Goal: Task Accomplishment & Management: Use online tool/utility

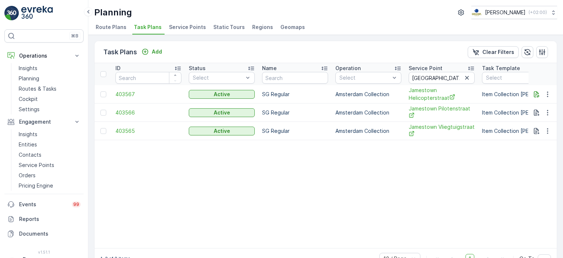
click at [40, 7] on img at bounding box center [37, 13] width 32 height 15
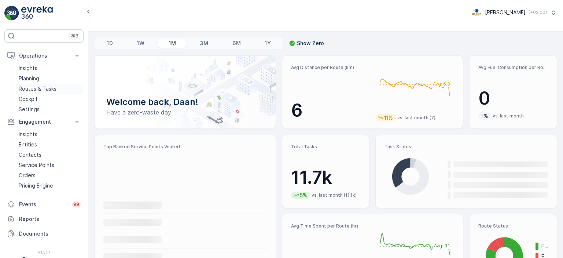
click at [40, 88] on p "Routes & Tasks" at bounding box center [38, 88] width 38 height 7
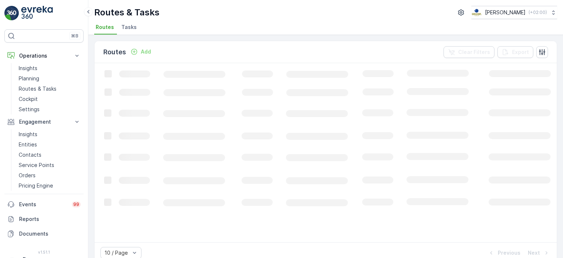
click at [125, 29] on span "Tasks" at bounding box center [128, 26] width 15 height 7
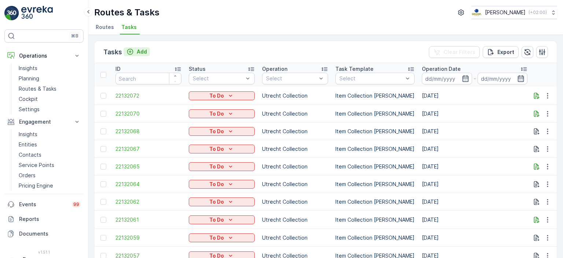
click at [134, 51] on div "Add" at bounding box center [136, 51] width 21 height 7
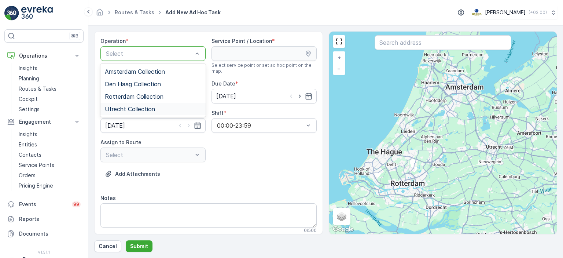
click at [139, 108] on span "Utrecht Collection" at bounding box center [130, 109] width 50 height 7
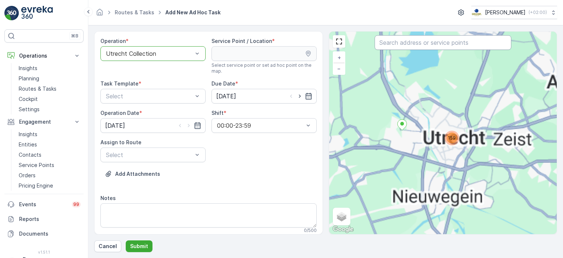
click at [399, 45] on input "text" at bounding box center [443, 42] width 137 height 15
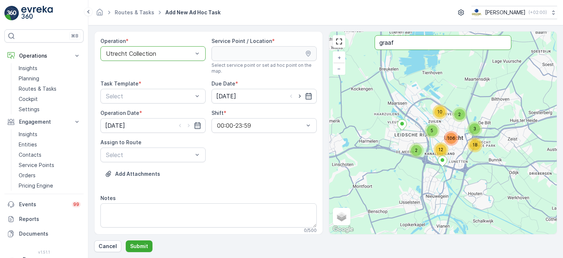
type input "graaf"
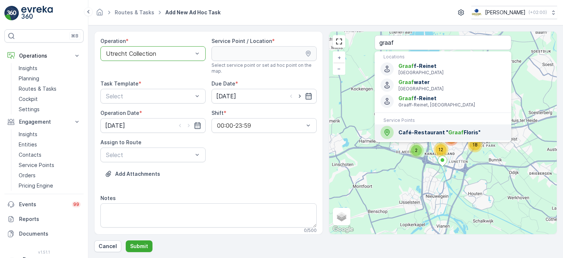
click at [439, 130] on span "Café-Restaurant " Graaf Floris"" at bounding box center [452, 132] width 107 height 7
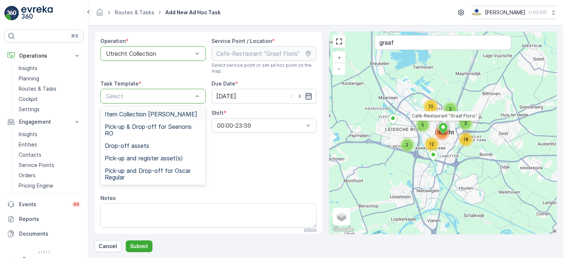
click at [175, 115] on span "Item Collection [PERSON_NAME]" at bounding box center [151, 114] width 92 height 7
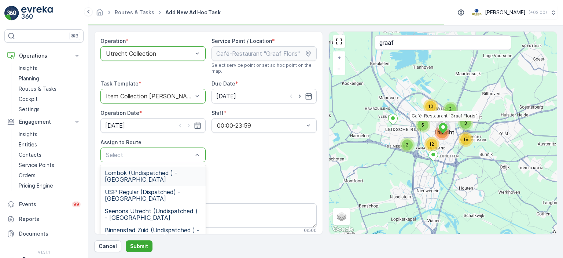
click at [186, 159] on div "Select" at bounding box center [152, 154] width 105 height 15
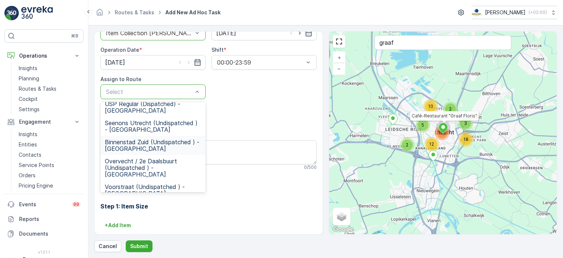
scroll to position [27, 0]
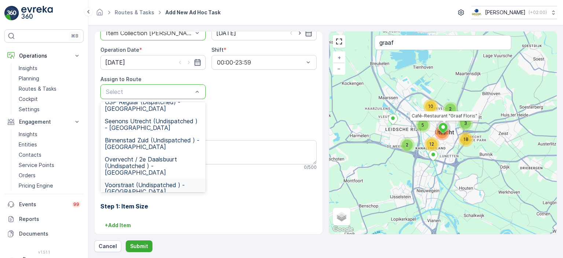
click at [153, 181] on span "Voorstraat (Undispatched ) - [GEOGRAPHIC_DATA]" at bounding box center [153, 187] width 96 height 13
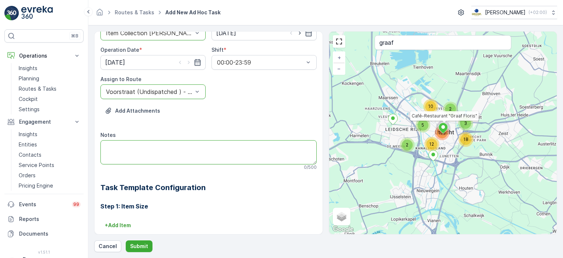
click at [197, 149] on textarea "Notes" at bounding box center [208, 152] width 216 height 24
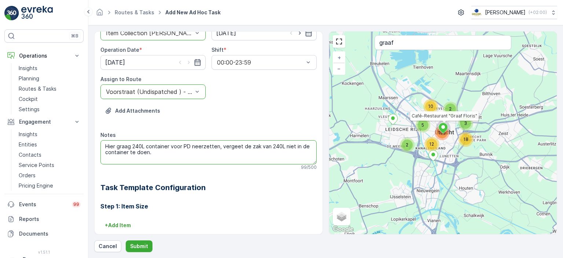
click at [218, 148] on textarea "Hier graag 240L container voor PD neerzetten, vergeet de zak van 240L niet in d…" at bounding box center [208, 152] width 216 height 24
click at [208, 158] on textarea "Hier graag 240L container voor PD neerzetten. Vergeet de zak van 240L niet in d…" at bounding box center [208, 152] width 216 height 24
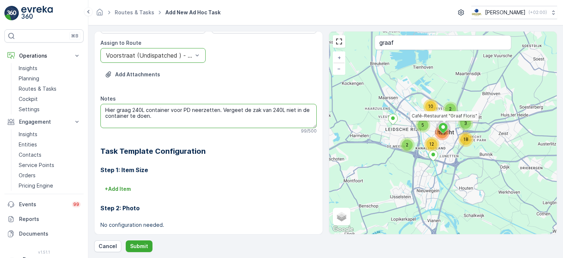
scroll to position [99, 0]
click at [162, 118] on textarea "Hier graag 240L container voor PD neerzetten. Vergeet de zak van 240L niet in d…" at bounding box center [208, 116] width 216 height 24
type textarea "Hier graag 240L container voor PD neerzetten. Vergeet de zak van 240L niet in d…"
click at [140, 245] on p "Submit" at bounding box center [139, 245] width 18 height 7
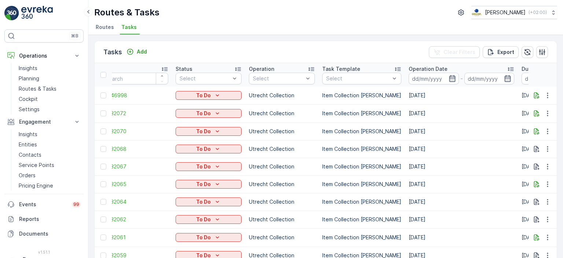
scroll to position [0, 4]
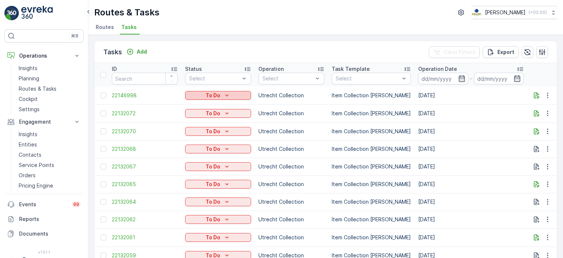
click at [231, 98] on button "To Do" at bounding box center [218, 95] width 66 height 9
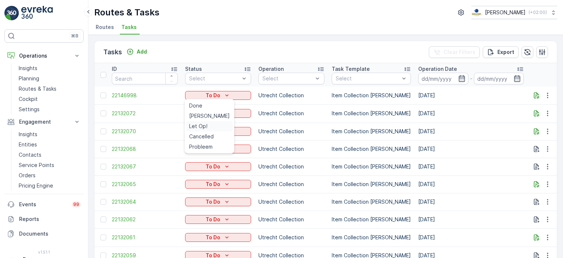
click at [200, 127] on span "Let Op!" at bounding box center [198, 125] width 18 height 7
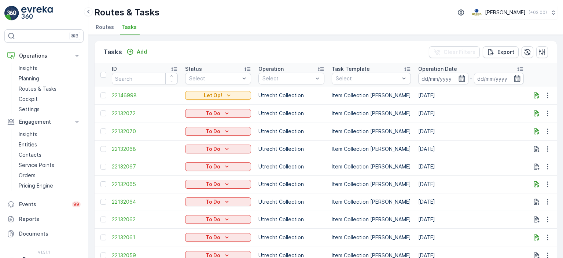
click at [132, 25] on span "Tasks" at bounding box center [128, 26] width 15 height 7
click at [36, 89] on p "Routes & Tasks" at bounding box center [38, 88] width 38 height 7
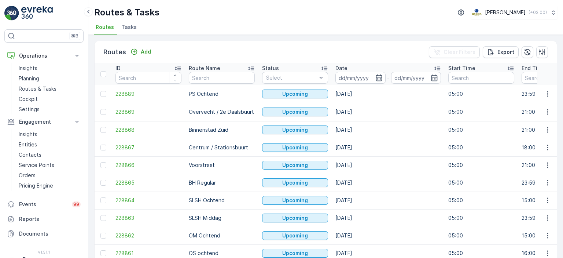
click at [133, 32] on li "Tasks" at bounding box center [130, 28] width 20 height 12
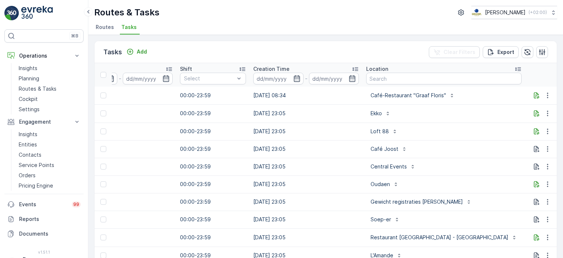
scroll to position [0, 538]
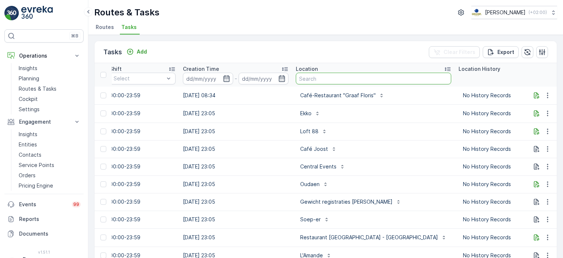
click at [314, 75] on input "text" at bounding box center [373, 79] width 155 height 12
type input "loft 88"
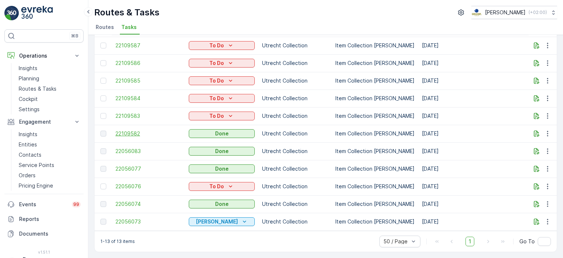
click at [134, 130] on span "22109582" at bounding box center [148, 133] width 66 height 7
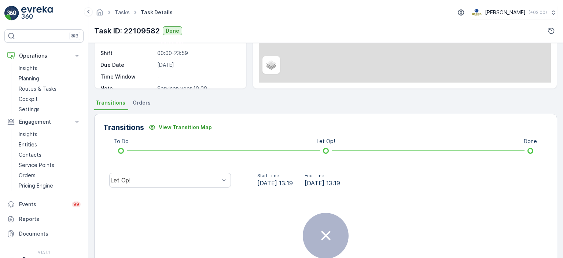
scroll to position [111, 0]
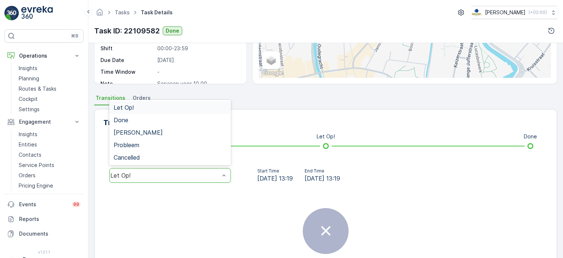
click at [224, 169] on div at bounding box center [223, 175] width 7 height 14
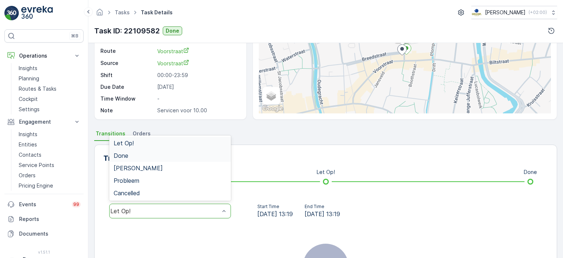
scroll to position [76, 0]
click at [186, 155] on div "Done" at bounding box center [170, 156] width 113 height 7
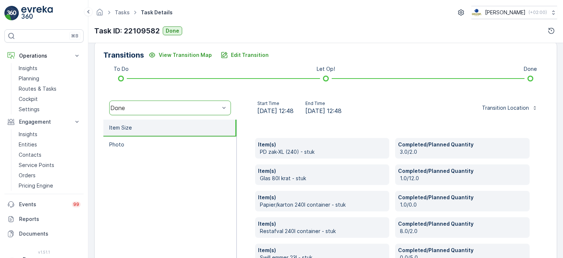
scroll to position [226, 0]
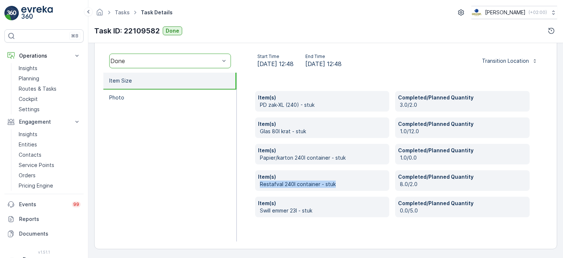
drag, startPoint x: 337, startPoint y: 183, endPoint x: 253, endPoint y: 187, distance: 84.4
click at [253, 187] on div "Item(s) PD zak-XL (240) - stuk Completed/Planned Quantity 3.0/2.0 Item(s) Glas …" at bounding box center [392, 157] width 311 height 169
click at [418, 186] on p "8.0/2.0" at bounding box center [463, 183] width 127 height 7
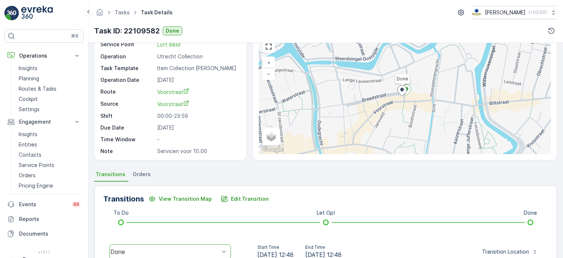
scroll to position [0, 0]
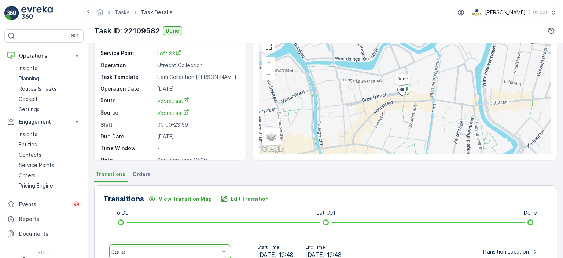
click at [33, 15] on img at bounding box center [37, 13] width 32 height 15
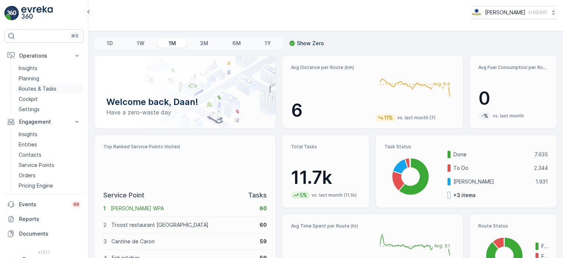
click at [42, 88] on p "Routes & Tasks" at bounding box center [38, 88] width 38 height 7
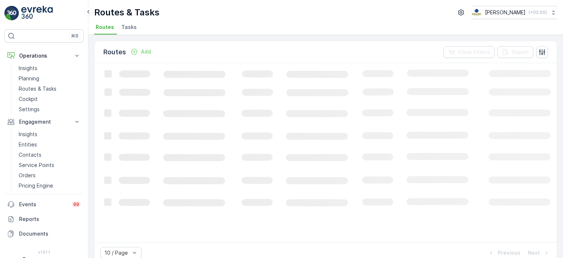
click at [131, 31] on li "Tasks" at bounding box center [130, 28] width 20 height 12
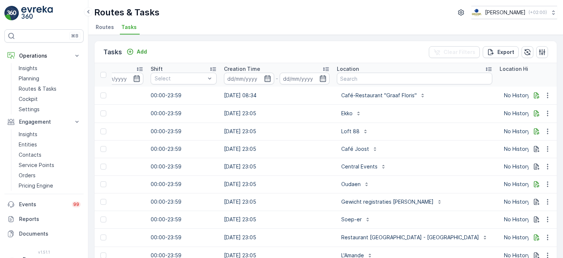
scroll to position [0, 502]
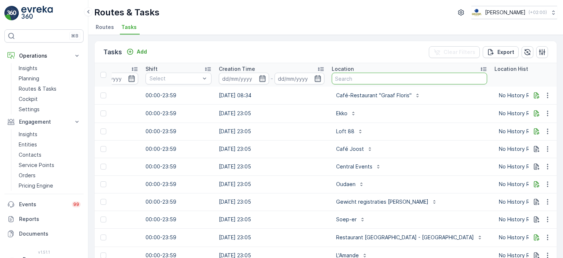
click at [371, 77] on input "text" at bounding box center [409, 79] width 155 height 12
type input "cons"
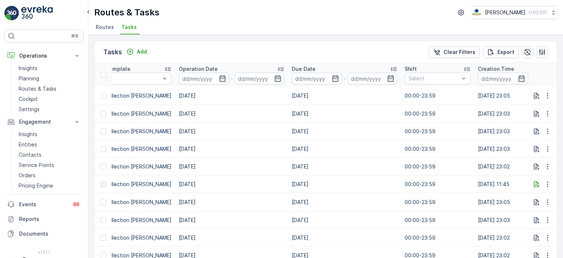
scroll to position [0, 538]
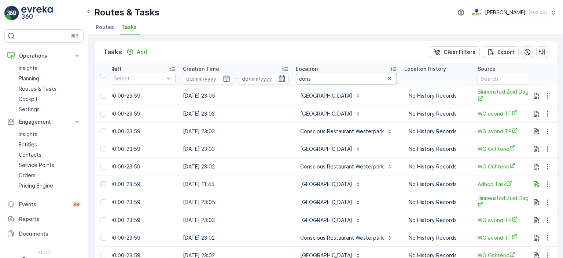
click at [345, 77] on input "cons" at bounding box center [346, 79] width 101 height 12
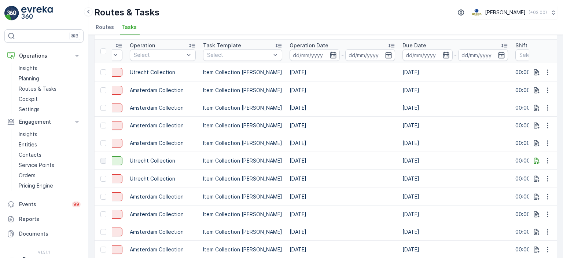
scroll to position [0, 0]
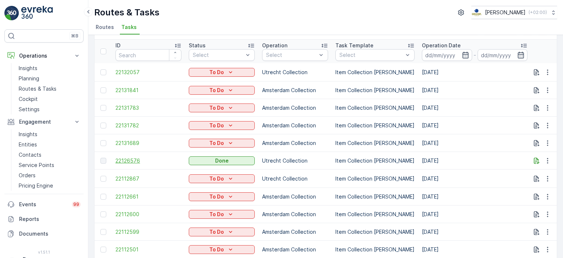
click at [132, 158] on span "22126576" at bounding box center [148, 160] width 66 height 7
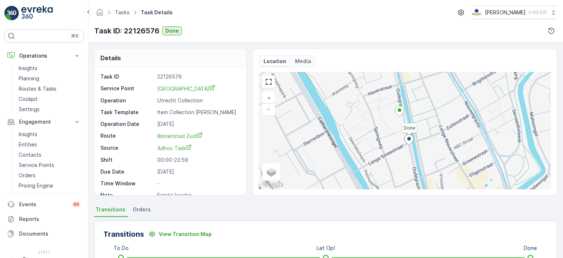
click at [27, 12] on img at bounding box center [37, 13] width 32 height 15
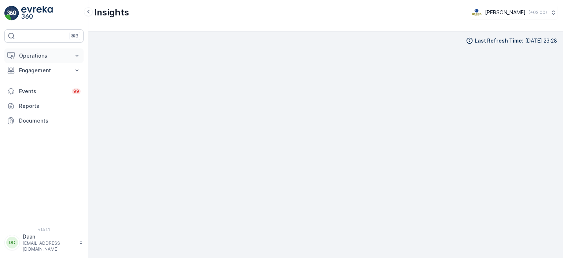
click at [56, 53] on p "Operations" at bounding box center [44, 55] width 50 height 7
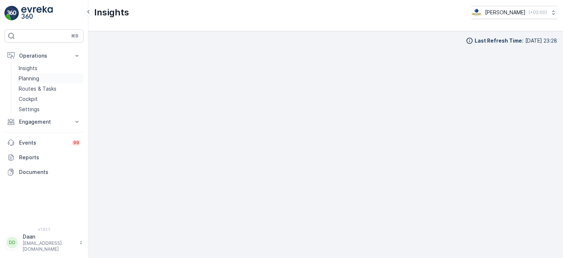
click at [49, 79] on link "Planning" at bounding box center [50, 78] width 68 height 10
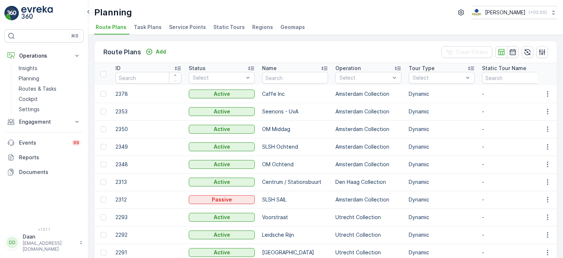
click at [164, 26] on ul "Route Plans Task Plans Service Points Static Tours Regions Geomaps" at bounding box center [322, 28] width 457 height 12
click at [138, 27] on span "Task Plans" at bounding box center [148, 26] width 28 height 7
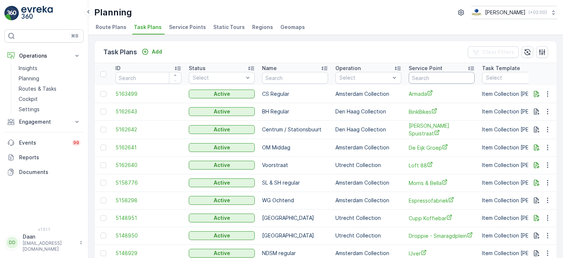
click at [434, 81] on input "text" at bounding box center [442, 78] width 66 height 12
type input "graaf"
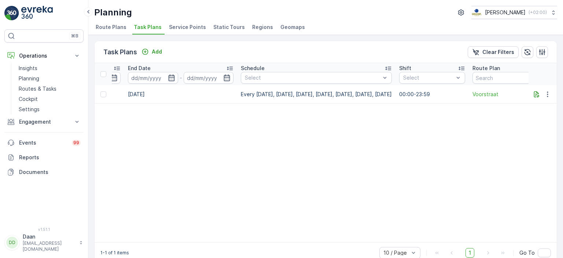
scroll to position [0, 589]
